Goal: Transaction & Acquisition: Purchase product/service

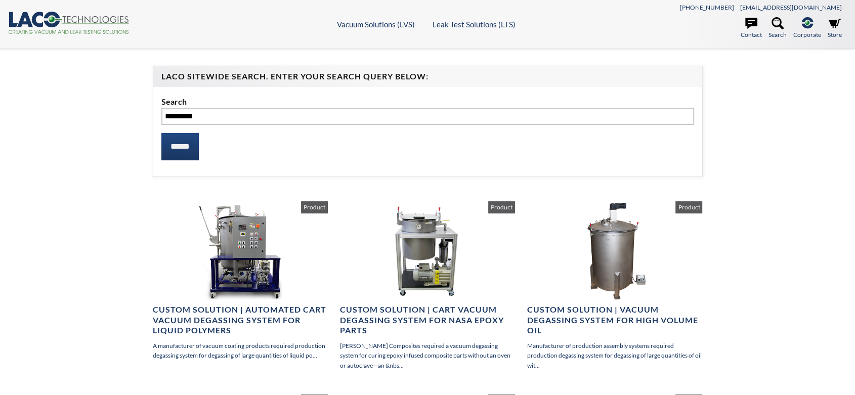
select select "วิดเจ็ตแปลภาษา"
drag, startPoint x: 854, startPoint y: 110, endPoint x: 852, endPoint y: 168, distance: 57.7
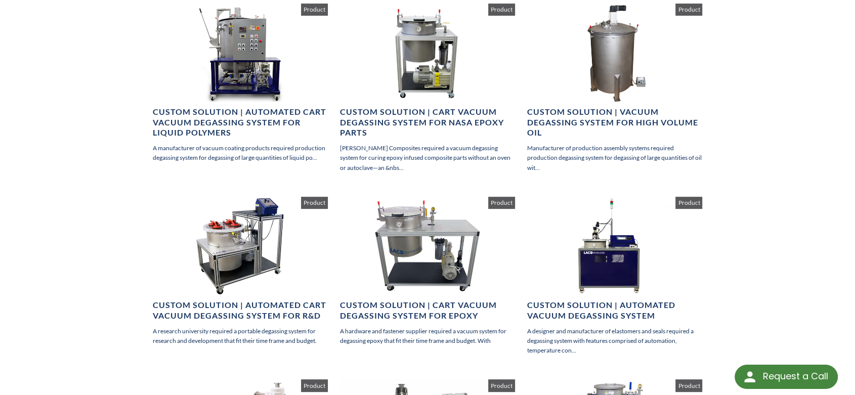
scroll to position [199, 0]
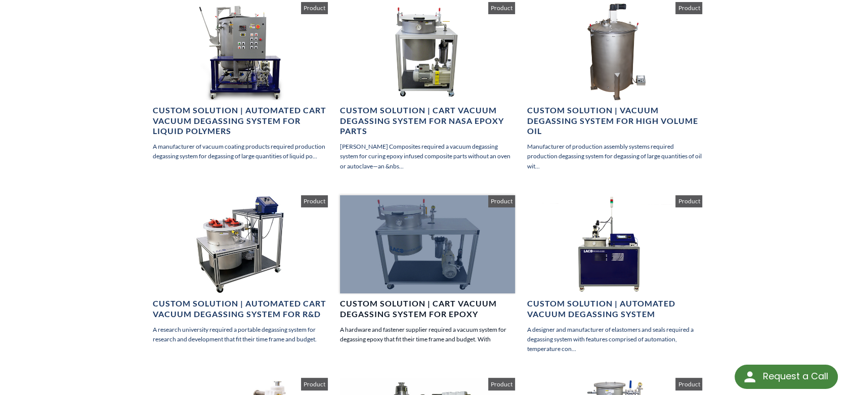
click at [443, 259] on div at bounding box center [427, 244] width 175 height 98
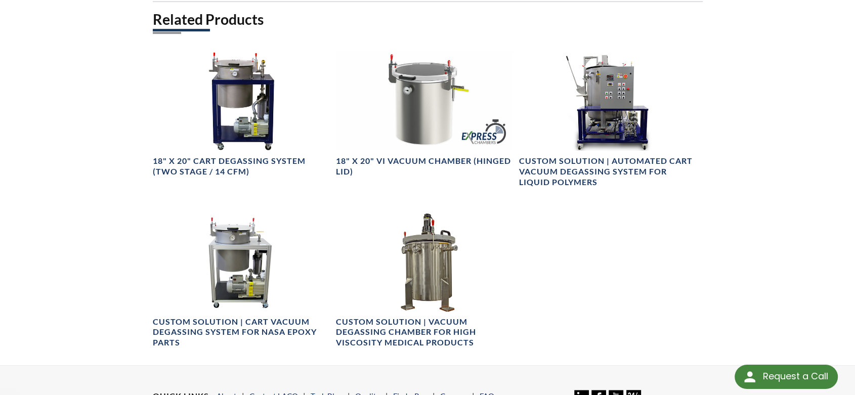
scroll to position [547, 0]
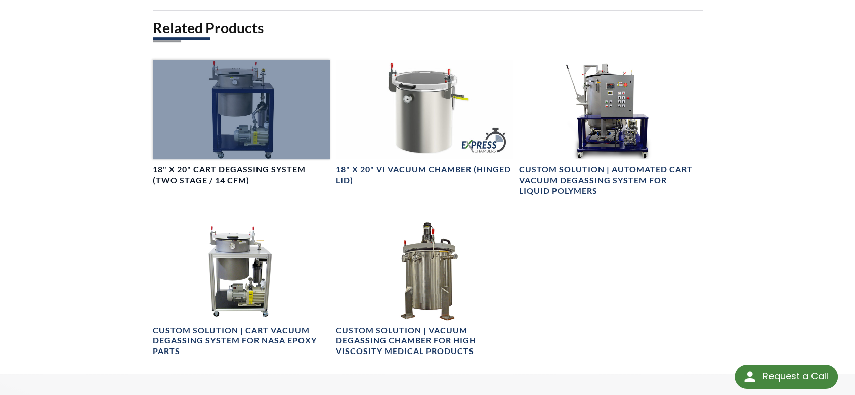
click at [268, 119] on div at bounding box center [241, 110] width 177 height 100
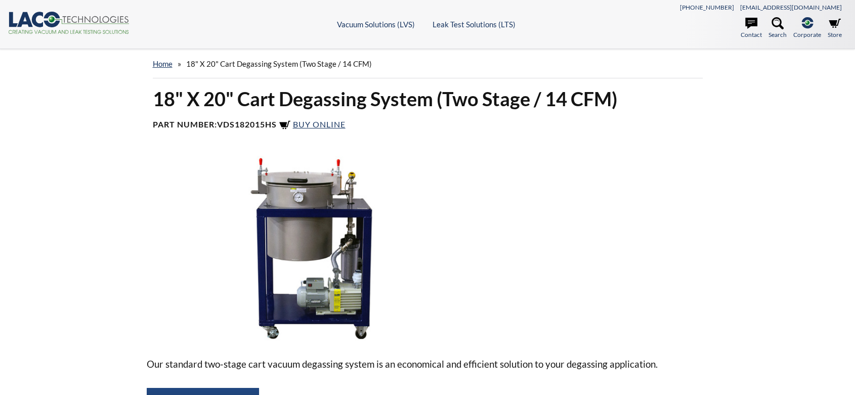
select select "วิดเจ็ตแปลภาษา"
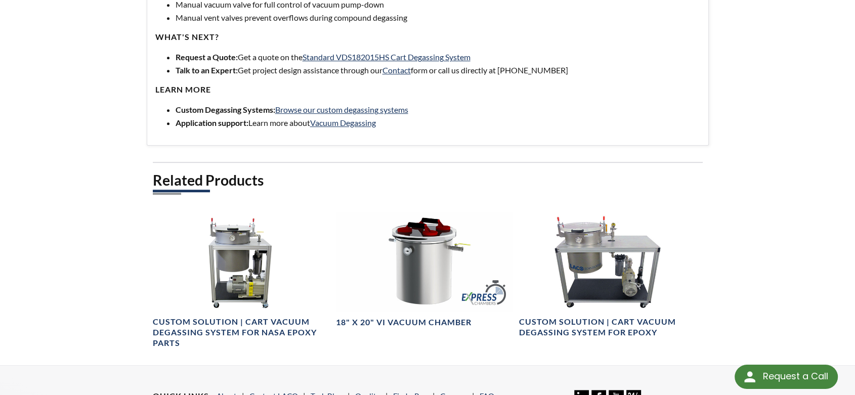
scroll to position [538, 0]
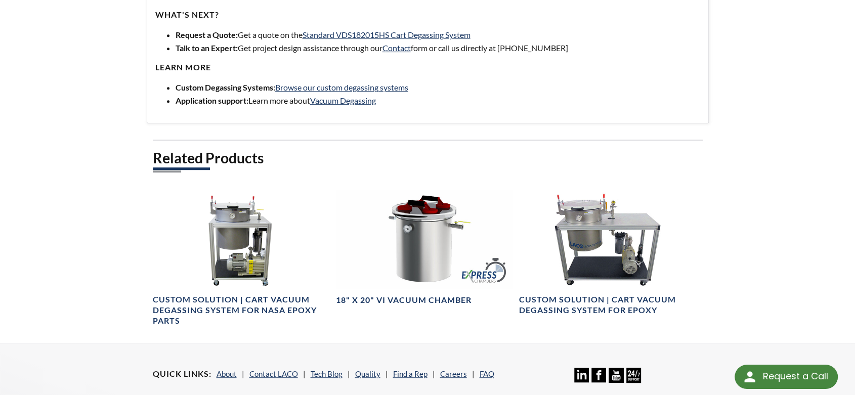
drag, startPoint x: 856, startPoint y: 134, endPoint x: 844, endPoint y: 318, distance: 184.5
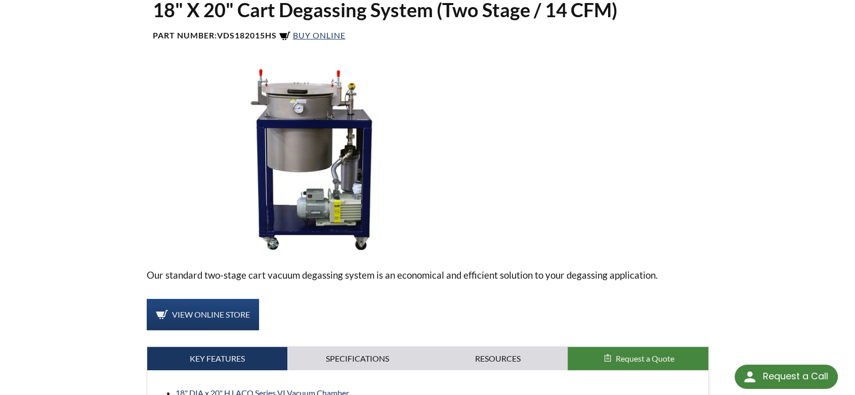
scroll to position [47, 0]
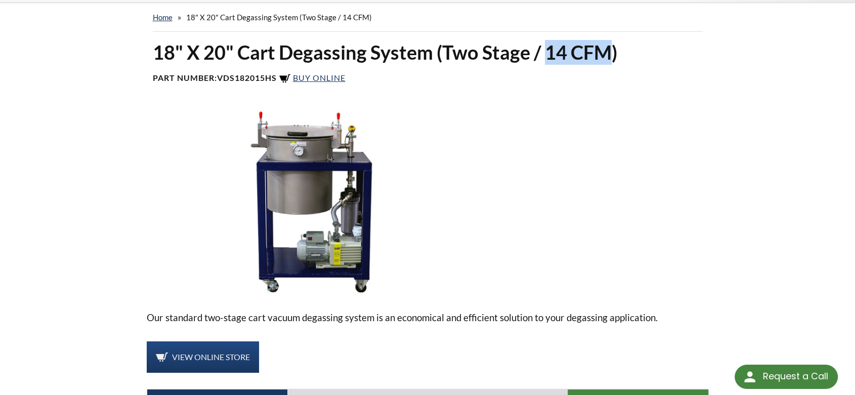
drag, startPoint x: 612, startPoint y: 50, endPoint x: 547, endPoint y: 49, distance: 65.2
click at [547, 49] on h1 "18" X 20" Cart Degassing System (Two Stage / 14 CFM)" at bounding box center [428, 52] width 550 height 25
copy h1 "14 CFM"
